Goal: Information Seeking & Learning: Learn about a topic

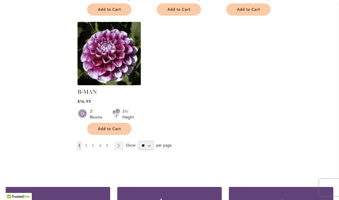
scroll to position [725, 0]
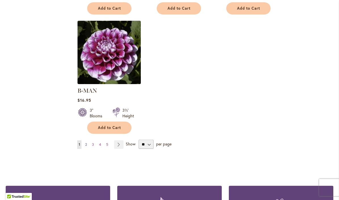
click at [86, 142] on span "2" at bounding box center [86, 144] width 2 height 4
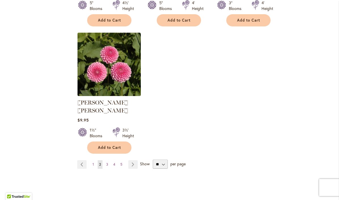
scroll to position [706, 0]
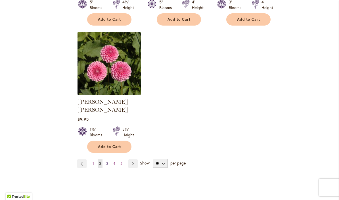
click at [107, 161] on span "3" at bounding box center [107, 163] width 2 height 4
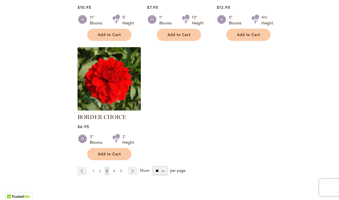
scroll to position [700, 0]
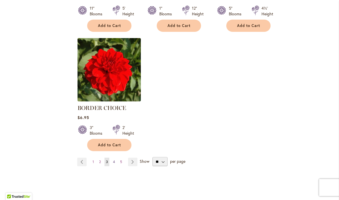
click at [114, 160] on span "4" at bounding box center [114, 162] width 2 height 4
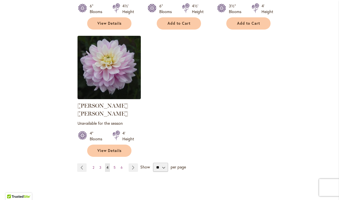
scroll to position [708, 0]
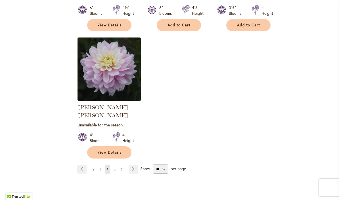
click at [114, 167] on span "5" at bounding box center [115, 169] width 2 height 4
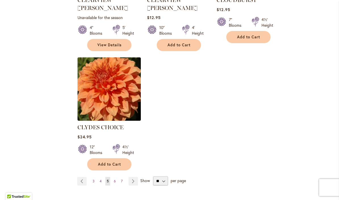
scroll to position [696, 0]
click at [113, 177] on link "Page 6" at bounding box center [114, 181] width 5 height 9
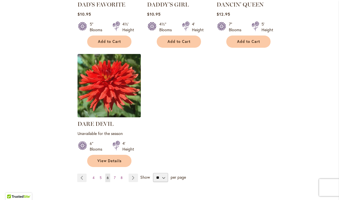
scroll to position [709, 0]
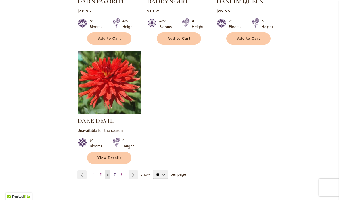
click at [115, 172] on span "7" at bounding box center [115, 174] width 2 height 4
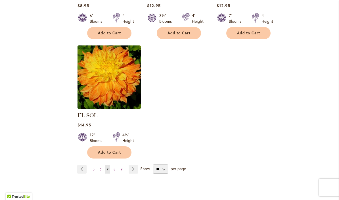
scroll to position [728, 0]
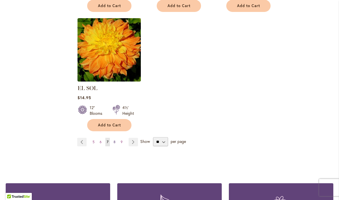
click at [115, 140] on span "8" at bounding box center [115, 142] width 2 height 4
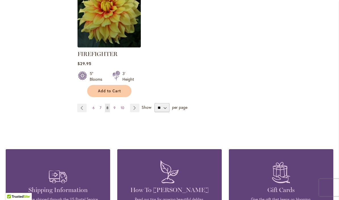
scroll to position [785, 0]
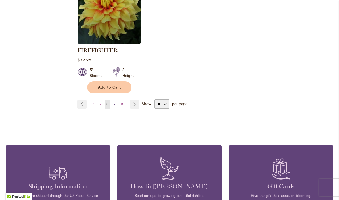
click at [115, 105] on span "9" at bounding box center [115, 104] width 2 height 4
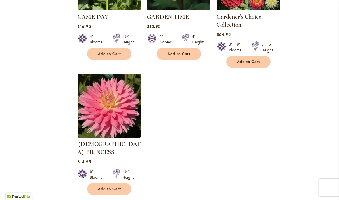
scroll to position [701, 0]
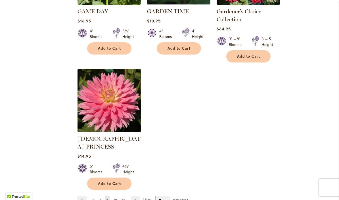
click at [114, 198] on span "10" at bounding box center [115, 200] width 3 height 4
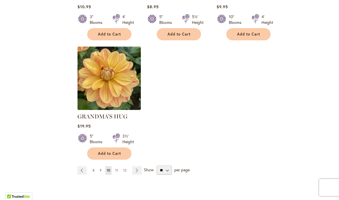
scroll to position [706, 0]
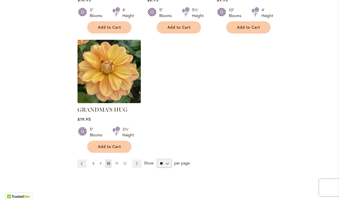
click at [116, 161] on span "11" at bounding box center [116, 163] width 3 height 4
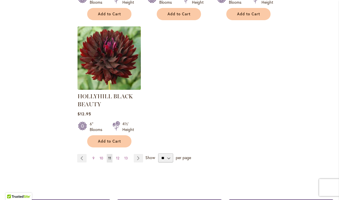
scroll to position [800, 0]
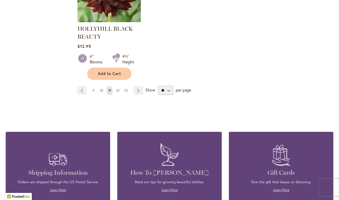
click at [119, 90] on span "12" at bounding box center [117, 90] width 3 height 4
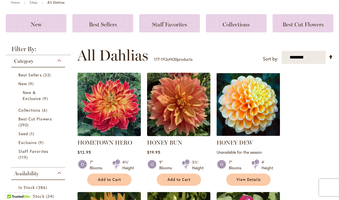
scroll to position [69, 0]
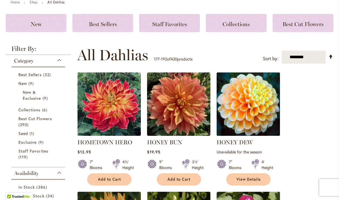
click at [255, 97] on img at bounding box center [248, 104] width 66 height 66
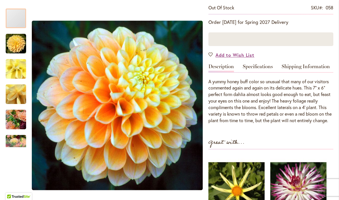
scroll to position [131, 0]
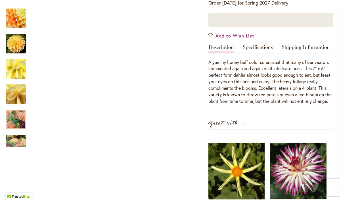
click at [19, 115] on img "Honey Dew" at bounding box center [16, 119] width 20 height 27
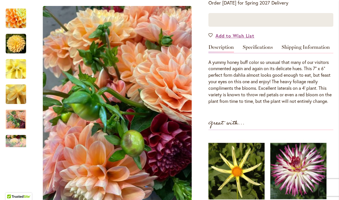
click at [19, 142] on div "Next" at bounding box center [16, 143] width 9 height 9
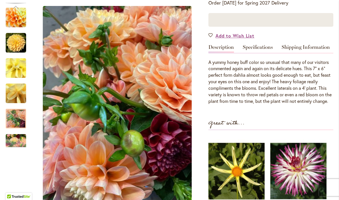
click at [18, 136] on img "Honey Dew" at bounding box center [16, 143] width 20 height 27
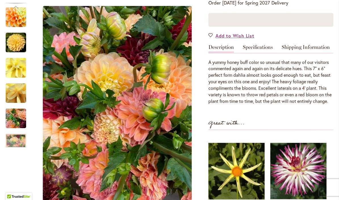
click at [20, 114] on img "Honey Dew" at bounding box center [16, 118] width 20 height 27
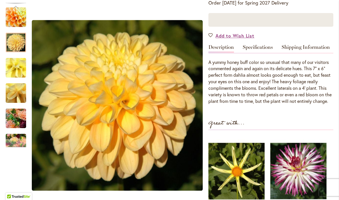
click at [19, 38] on img "Honey Dew" at bounding box center [16, 42] width 20 height 20
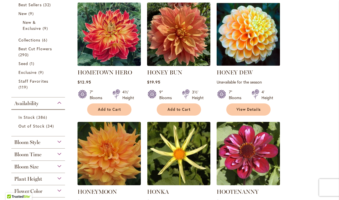
scroll to position [147, 0]
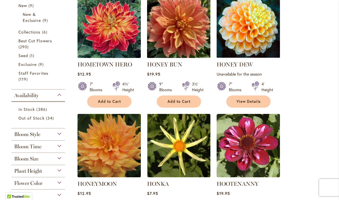
click at [188, 24] on img at bounding box center [178, 26] width 66 height 66
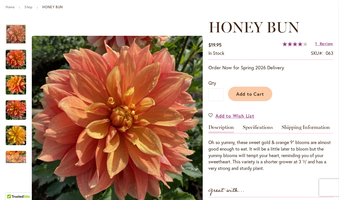
scroll to position [65, 0]
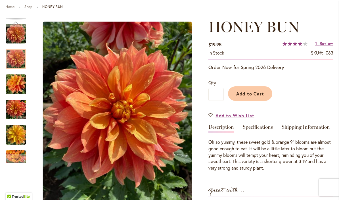
click at [19, 59] on img "Honey Bun" at bounding box center [16, 58] width 20 height 27
click at [19, 105] on img "Honey Bun" at bounding box center [16, 109] width 20 height 27
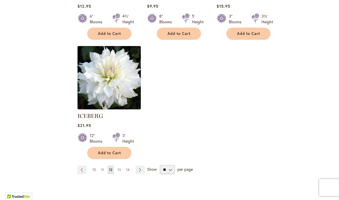
scroll to position [699, 0]
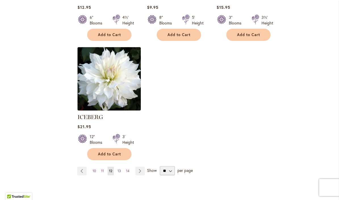
click at [120, 169] on span "13" at bounding box center [119, 171] width 3 height 4
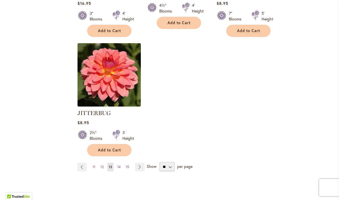
scroll to position [716, 0]
click at [119, 164] on span "14" at bounding box center [118, 166] width 3 height 4
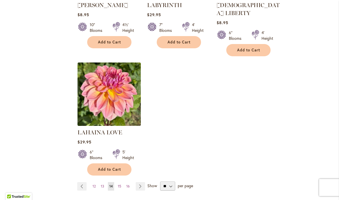
scroll to position [686, 0]
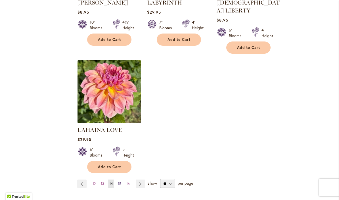
click at [120, 181] on span "15" at bounding box center [119, 183] width 3 height 4
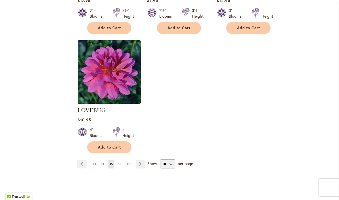
scroll to position [714, 0]
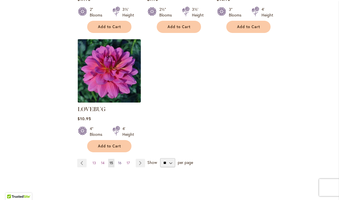
click at [121, 161] on span "16" at bounding box center [119, 163] width 3 height 4
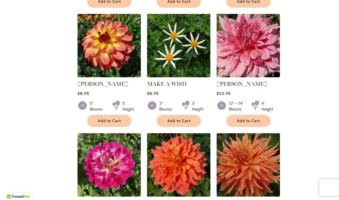
scroll to position [374, 0]
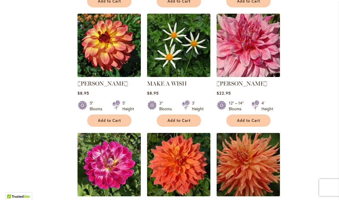
click at [251, 47] on img at bounding box center [248, 45] width 66 height 66
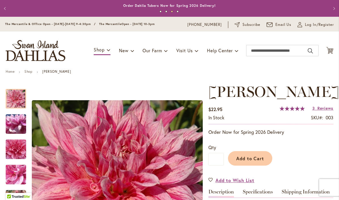
click at [15, 116] on img "MAKI" at bounding box center [15, 124] width 41 height 31
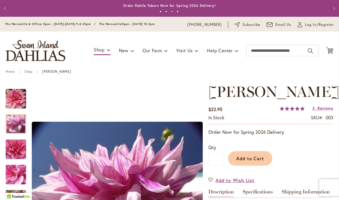
click at [15, 148] on img "MAKI" at bounding box center [15, 149] width 41 height 39
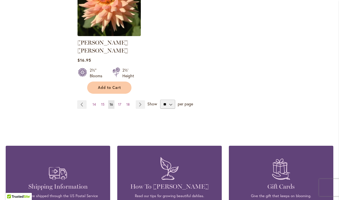
scroll to position [782, 0]
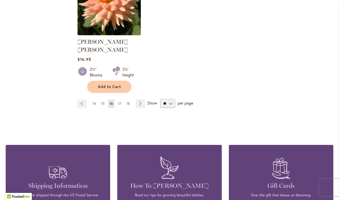
click at [120, 101] on span "17" at bounding box center [119, 103] width 3 height 4
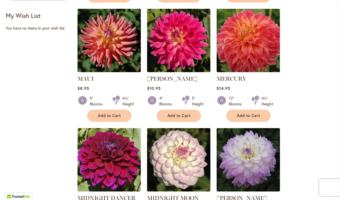
scroll to position [252, 0]
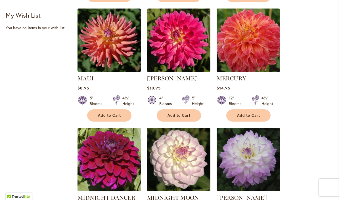
click at [248, 49] on img at bounding box center [248, 40] width 63 height 63
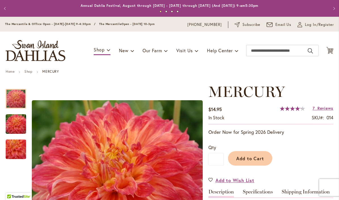
click at [12, 121] on img "Mercury" at bounding box center [15, 123] width 41 height 27
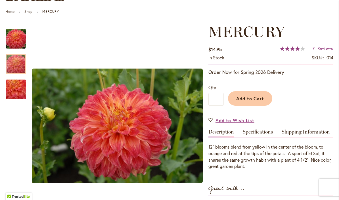
scroll to position [60, 0]
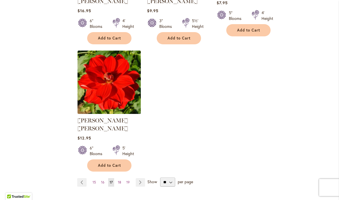
scroll to position [700, 0]
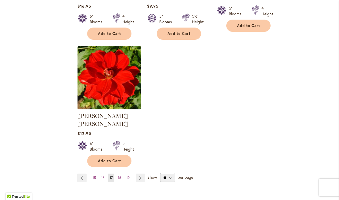
click at [120, 175] on span "18" at bounding box center [119, 177] width 3 height 4
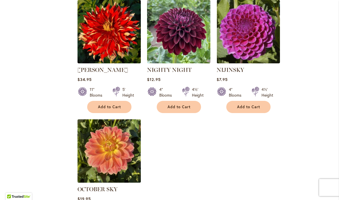
scroll to position [625, 0]
